Goal: Task Accomplishment & Management: Complete application form

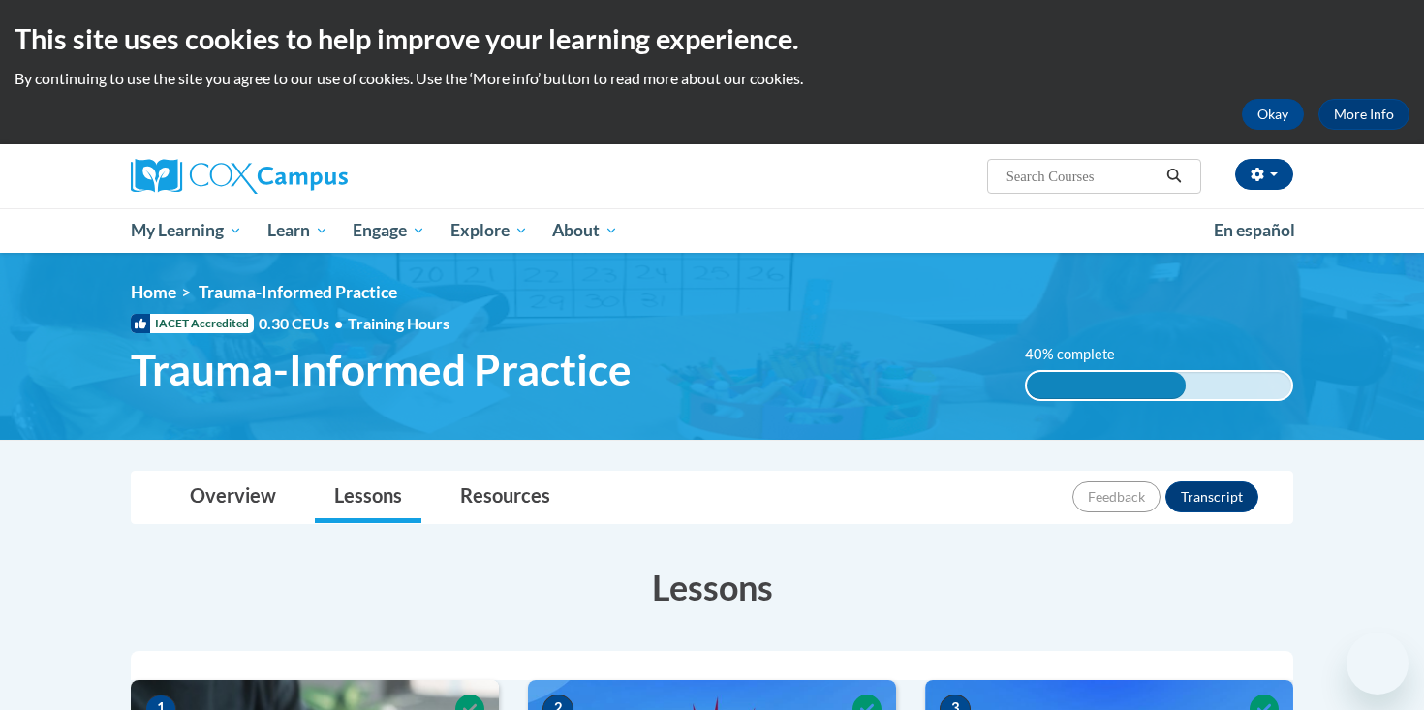
scroll to position [796, 0]
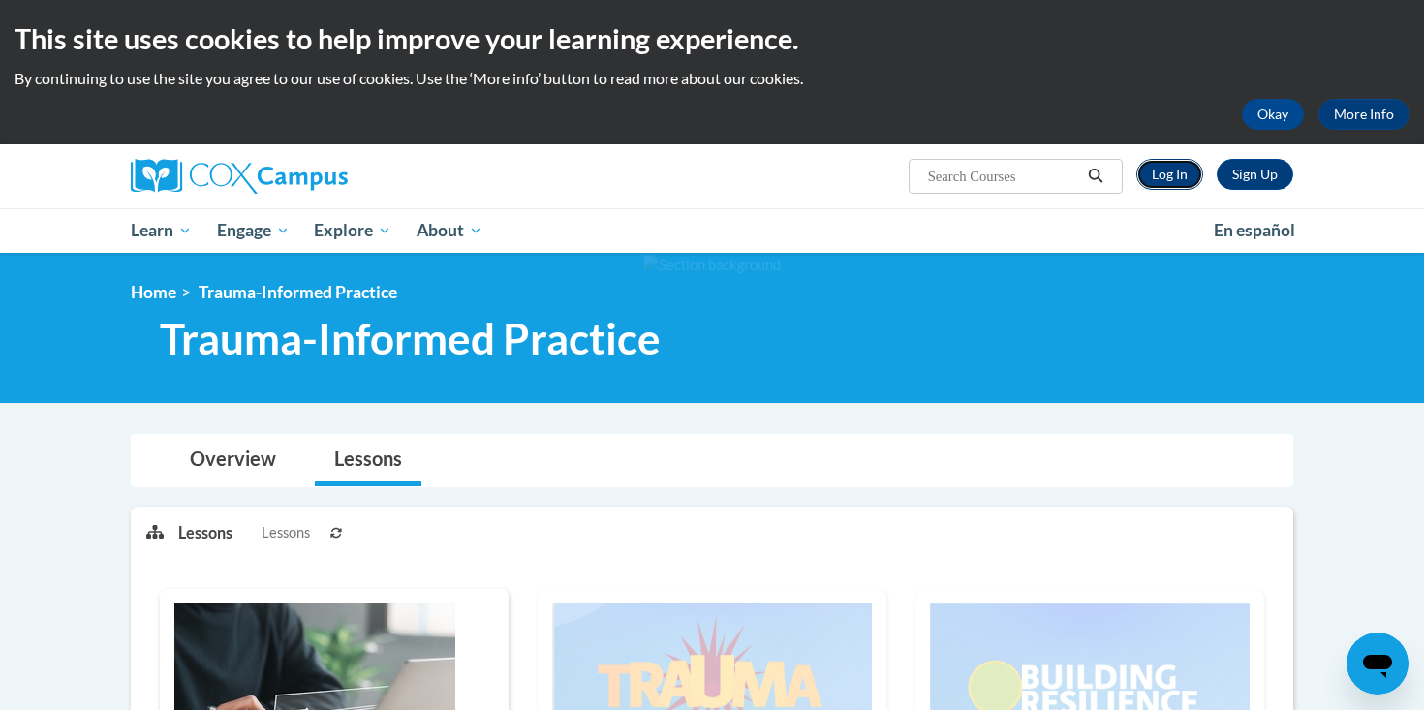
click at [1175, 178] on link "Log In" at bounding box center [1169, 174] width 67 height 31
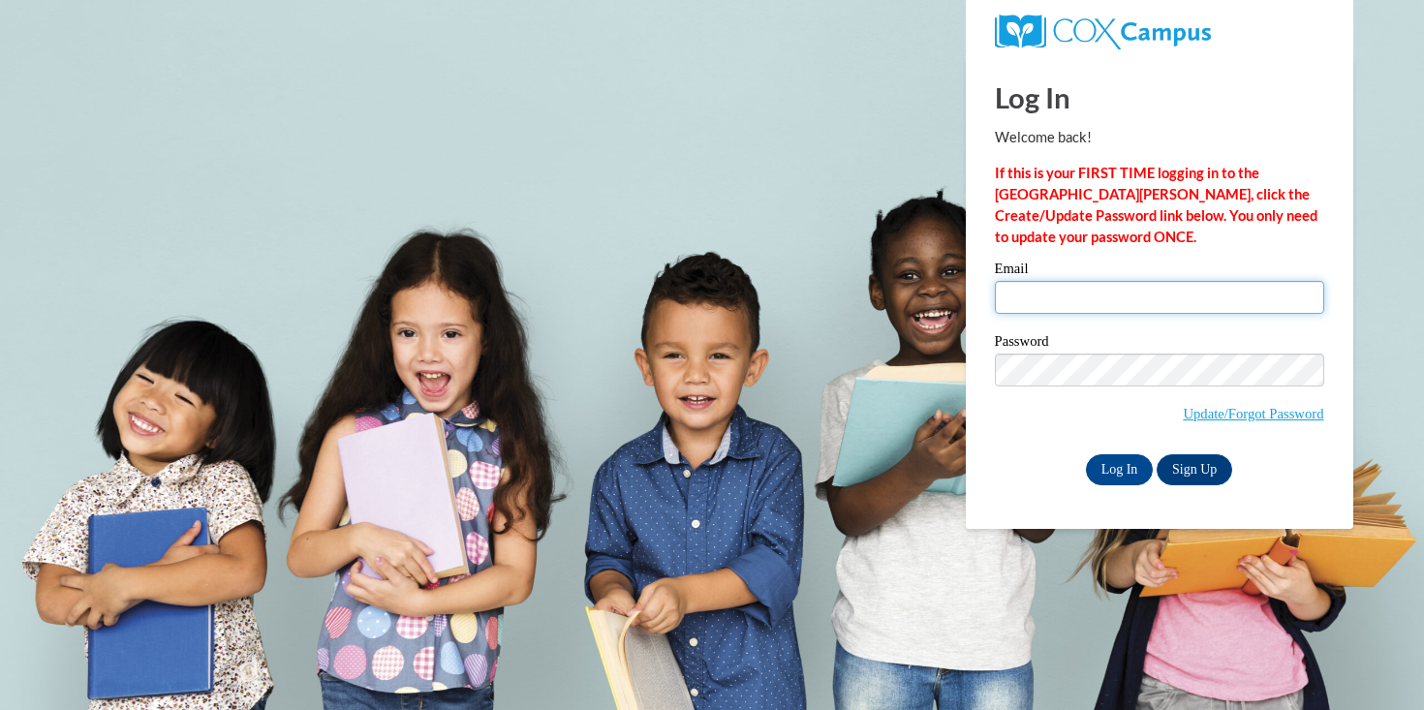
click at [1104, 293] on input "Email" at bounding box center [1159, 297] width 329 height 33
click at [1104, 295] on input "Email" at bounding box center [1159, 297] width 329 height 33
click at [1104, 293] on input "Email" at bounding box center [1159, 297] width 329 height 33
type input "jzienkiewicz@pottsville.k12.pa.us"
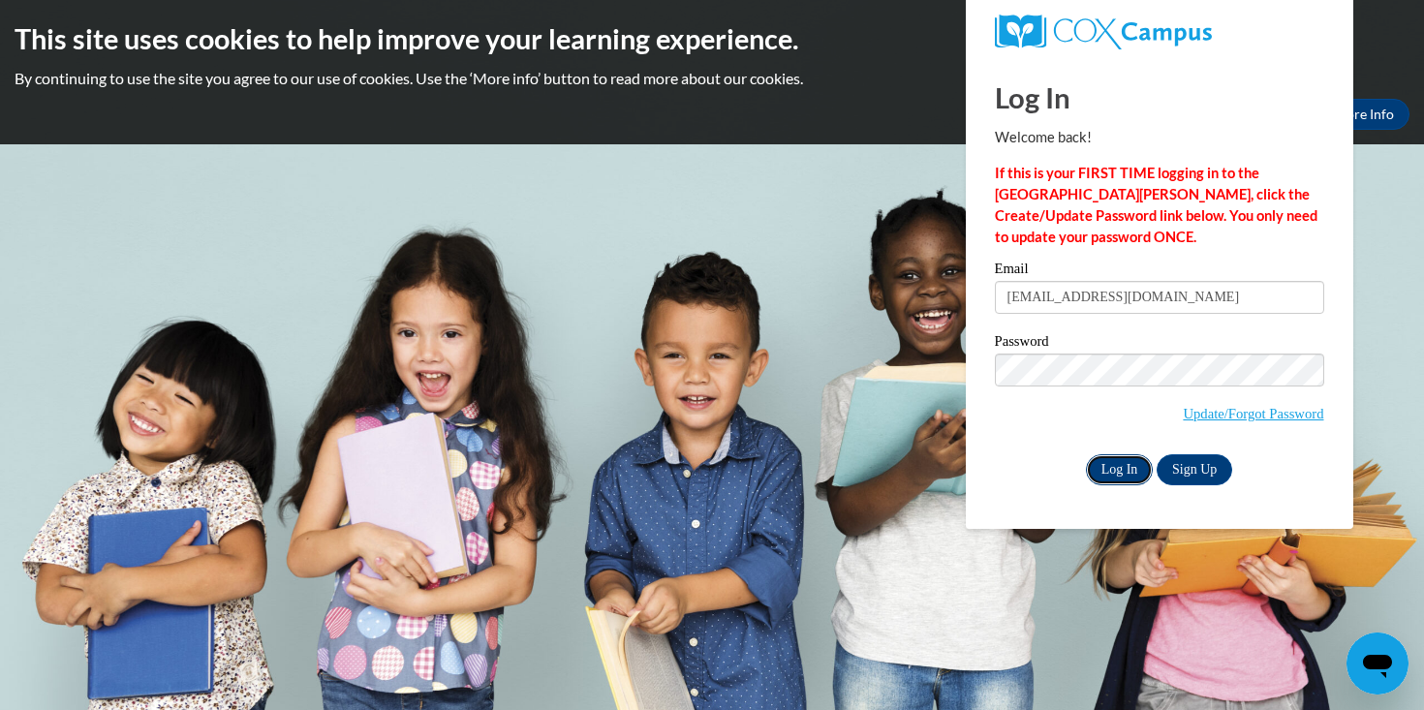
click at [1117, 473] on input "Log In" at bounding box center [1120, 469] width 68 height 31
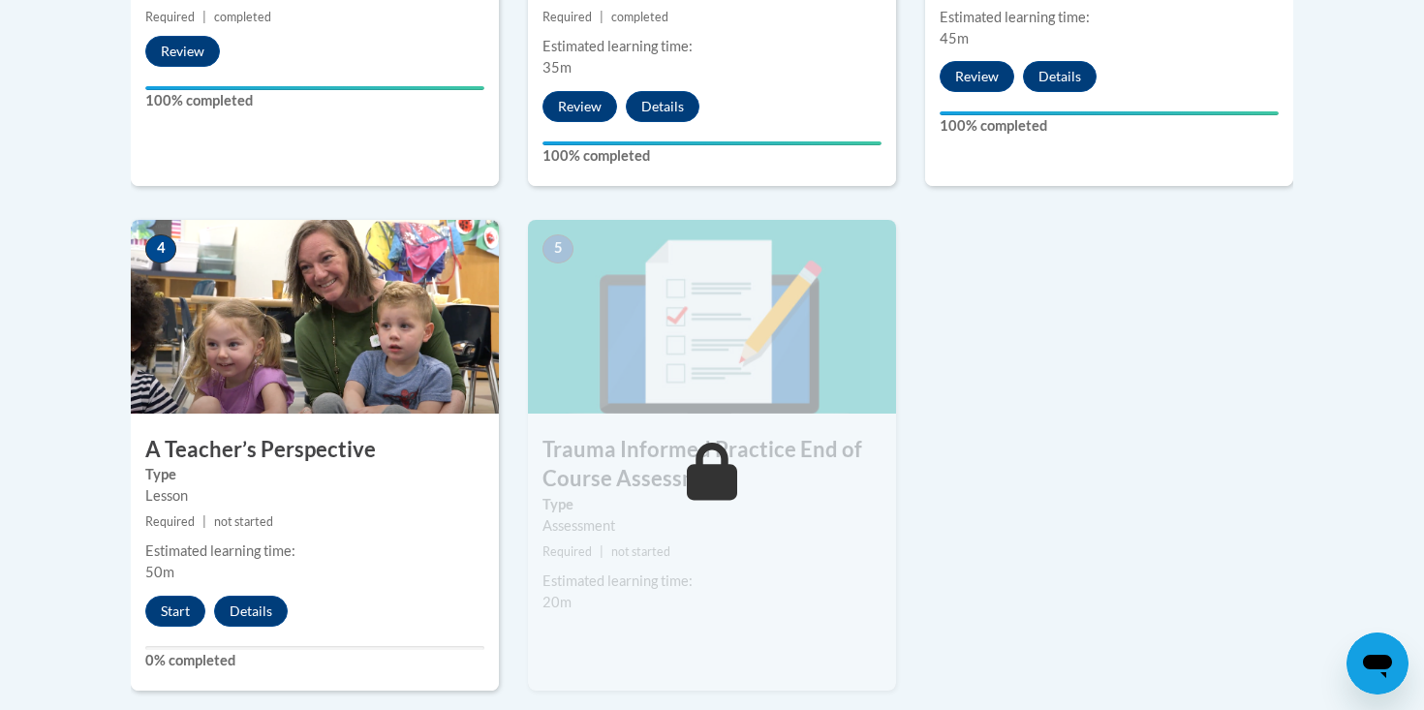
scroll to position [993, 0]
